Goal: Transaction & Acquisition: Obtain resource

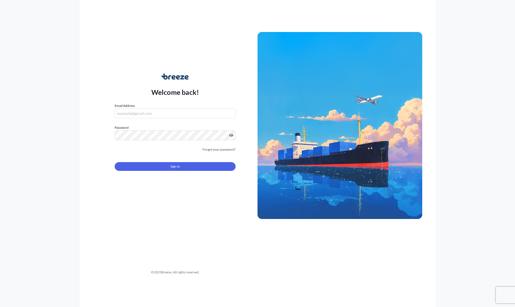
type input "[PERSON_NAME][EMAIL_ADDRESS][DOMAIN_NAME]"
click at [181, 165] on button "Sign In" at bounding box center [175, 166] width 121 height 9
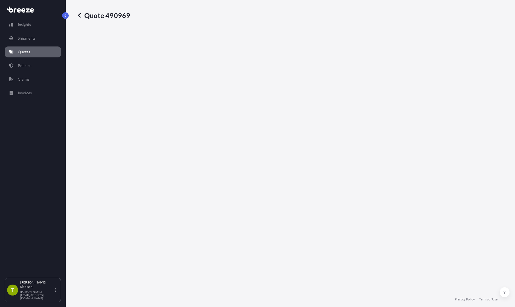
select select "Sea"
select select "Road"
select select "1"
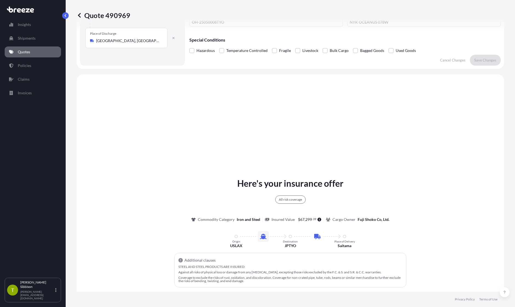
scroll to position [89, 0]
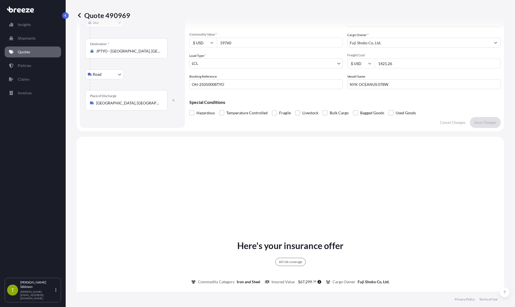
click at [77, 15] on icon at bounding box center [79, 15] width 5 height 5
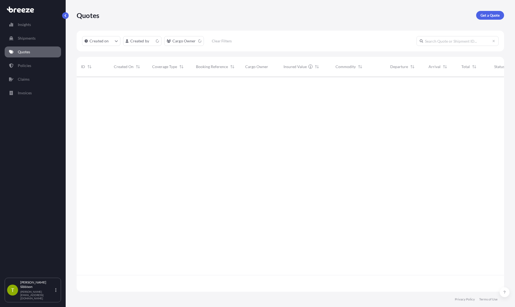
scroll to position [214, 424]
click at [488, 15] on p "Get a Quote" at bounding box center [490, 15] width 19 height 5
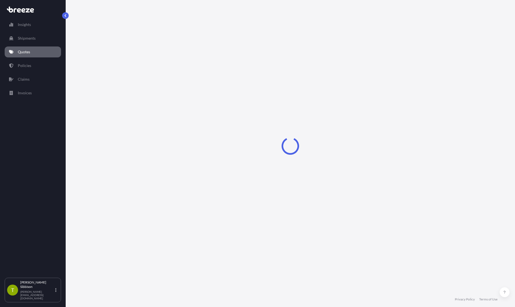
select select "Sea"
select select "1"
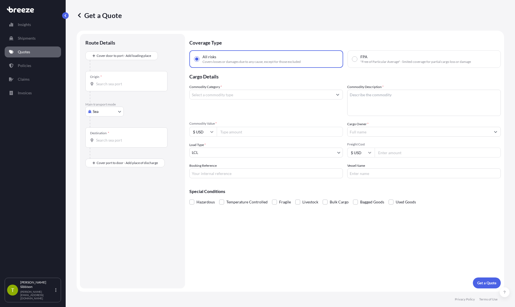
click at [237, 93] on input "Commodity Category *" at bounding box center [261, 95] width 143 height 10
type input "v"
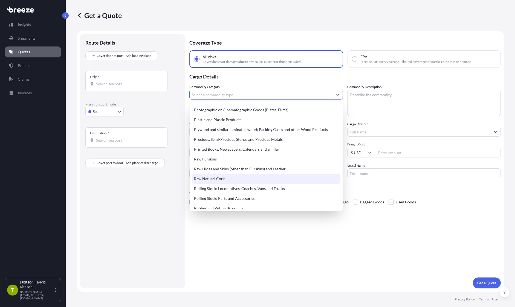
scroll to position [996, 0]
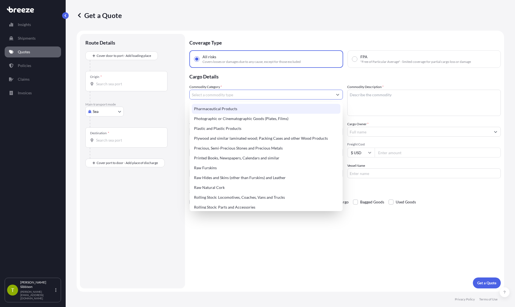
click at [237, 112] on div "Pharmaceutical Products" at bounding box center [266, 109] width 149 height 10
type input "Pharmaceutical Products"
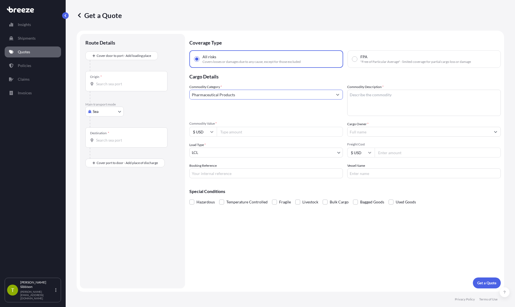
click at [366, 97] on textarea "Commodity Description *" at bounding box center [424, 103] width 154 height 26
type textarea "Nutritional Supplements"
click at [264, 134] on input "Commodity Value *" at bounding box center [280, 132] width 126 height 10
click at [238, 132] on input "Commodity Value *" at bounding box center [280, 132] width 126 height 10
type input "57691.70"
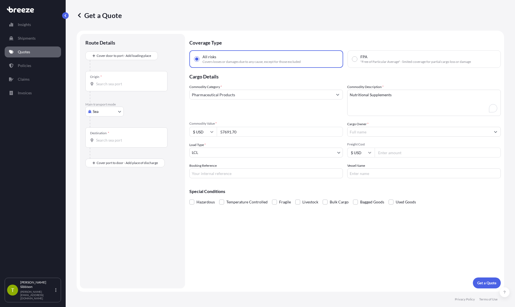
click at [384, 126] on div "Cargo Owner *" at bounding box center [424, 129] width 154 height 15
click at [386, 131] on input "Cargo Owner *" at bounding box center [419, 132] width 143 height 10
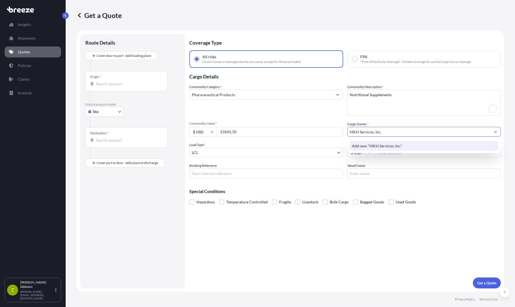
click at [366, 145] on span "Add new "MKH Services, Inc."" at bounding box center [377, 145] width 50 height 5
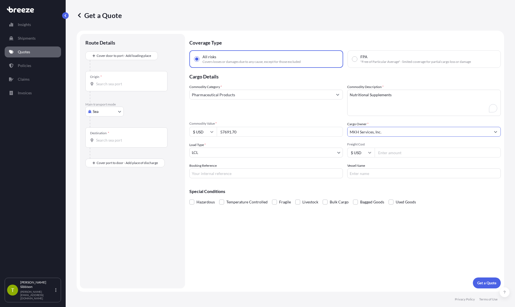
type input "MKH Services, Inc."
click at [272, 154] on body "1 option available. 0 options available. 1 option available. 0 options availabl…" at bounding box center [257, 153] width 515 height 307
click at [399, 155] on input "Freight Cost" at bounding box center [438, 153] width 126 height 10
type input "400"
click at [383, 180] on div "Coverage Type All risks Covers losses or damages due to any cause, except for t…" at bounding box center [345, 161] width 312 height 255
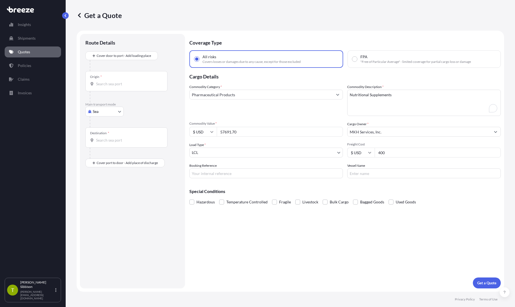
click at [384, 177] on input "Vessel Name" at bounding box center [424, 174] width 154 height 10
click at [248, 151] on body "Insights Shipments Quotes Policies Claims Invoices T Todd Sibbison [EMAIL_ADDRE…" at bounding box center [257, 153] width 515 height 307
click at [242, 178] on input "Booking Reference" at bounding box center [266, 174] width 154 height 10
paste input "NYK VESTA"
type input "NYK VESTA"
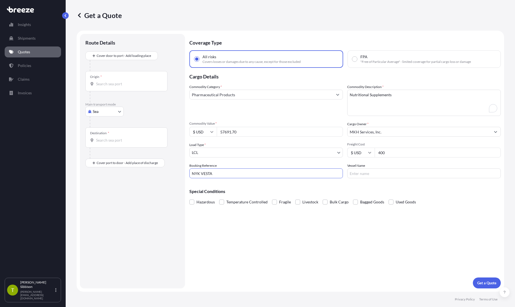
click at [380, 171] on input "Vessel Name" at bounding box center [424, 174] width 154 height 10
paste input "NYK VESTA"
type input "NYK VESTA"
drag, startPoint x: 301, startPoint y: 174, endPoint x: 127, endPoint y: 172, distance: 175.0
click at [127, 172] on form "Route Details Cover door to port - Add loading place Place of loading Road Road…" at bounding box center [291, 161] width 428 height 261
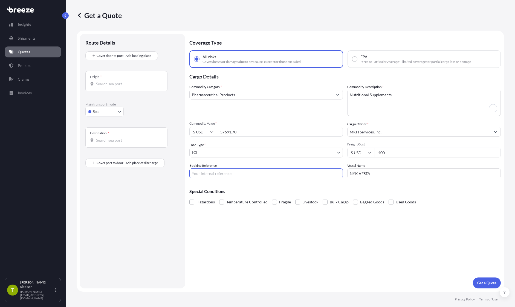
click at [391, 175] on input "NYK VESTA" at bounding box center [424, 174] width 154 height 10
type input "NYK VESTA 091W"
click at [118, 74] on div "Origin *" at bounding box center [126, 81] width 82 height 20
click at [118, 81] on input "Origin *" at bounding box center [128, 83] width 65 height 5
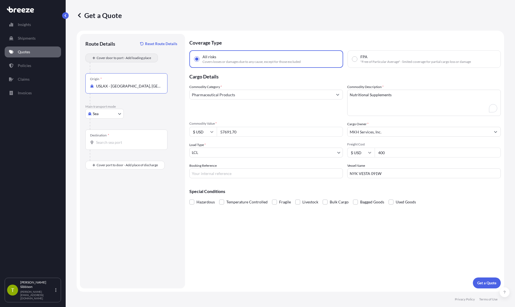
type input "USLAX - [GEOGRAPHIC_DATA], [GEOGRAPHIC_DATA]"
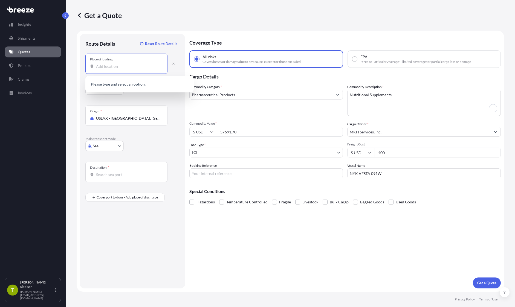
click at [109, 67] on input "Place of loading" at bounding box center [128, 66] width 65 height 5
click at [80, 93] on form "Route Details Reset Route Details Place of loading Road Road Rail Origin * USLA…" at bounding box center [291, 161] width 428 height 261
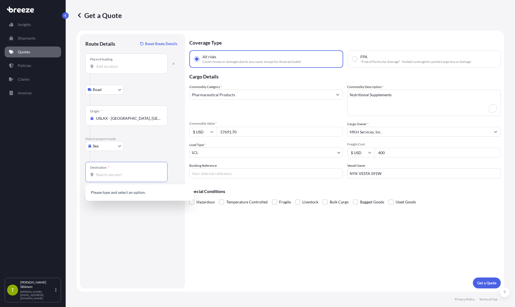
click at [109, 173] on input "Destination *" at bounding box center [128, 174] width 65 height 5
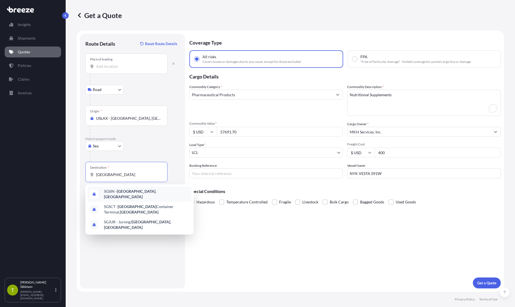
click at [125, 191] on span "SGSIN - [GEOGRAPHIC_DATA] , [GEOGRAPHIC_DATA]" at bounding box center [146, 194] width 85 height 11
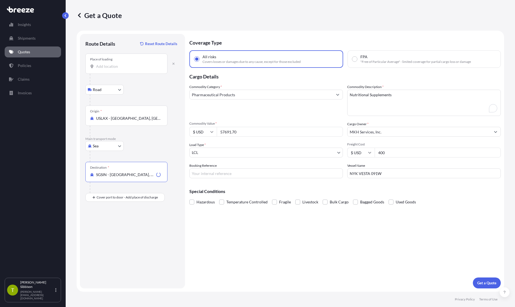
type input "SGSIN - [GEOGRAPHIC_DATA], [GEOGRAPHIC_DATA]"
click at [113, 68] on input "Place of loading" at bounding box center [128, 66] width 65 height 5
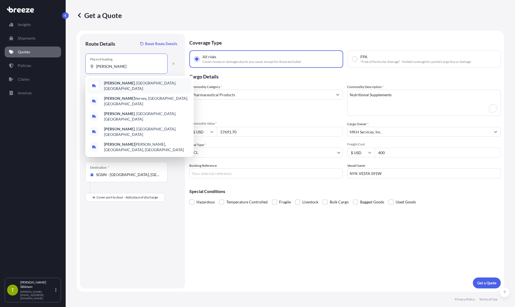
click at [130, 84] on span "[GEOGRAPHIC_DATA] , [GEOGRAPHIC_DATA], [GEOGRAPHIC_DATA]" at bounding box center [146, 86] width 85 height 11
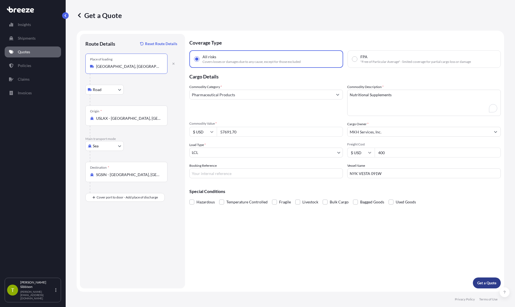
type input "[GEOGRAPHIC_DATA], [GEOGRAPHIC_DATA], [GEOGRAPHIC_DATA]"
click at [487, 283] on p "Get a Quote" at bounding box center [487, 283] width 19 height 5
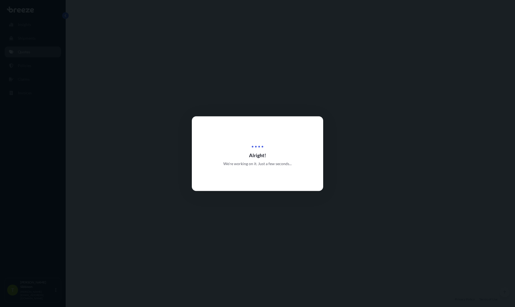
select select "Road"
select select "Sea"
select select "1"
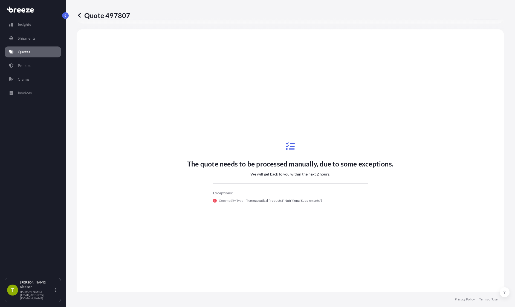
scroll to position [199, 0]
click at [120, 18] on p "Quote 497807" at bounding box center [104, 15] width 54 height 9
copy p "497807"
click at [42, 52] on link "Quotes" at bounding box center [33, 52] width 56 height 11
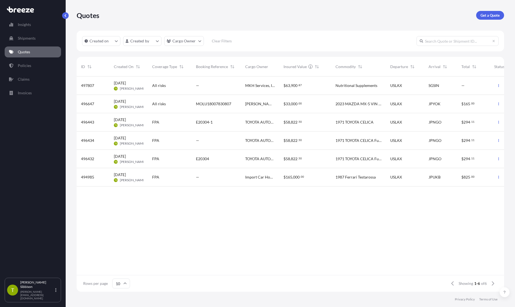
scroll to position [0, 35]
